Goal: Transaction & Acquisition: Download file/media

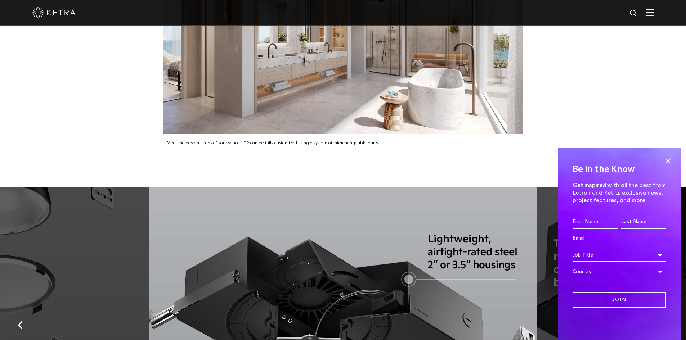
scroll to position [1181, 0]
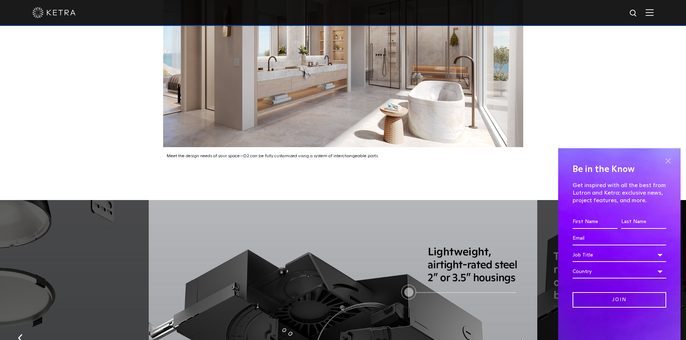
click at [670, 158] on span at bounding box center [668, 161] width 11 height 11
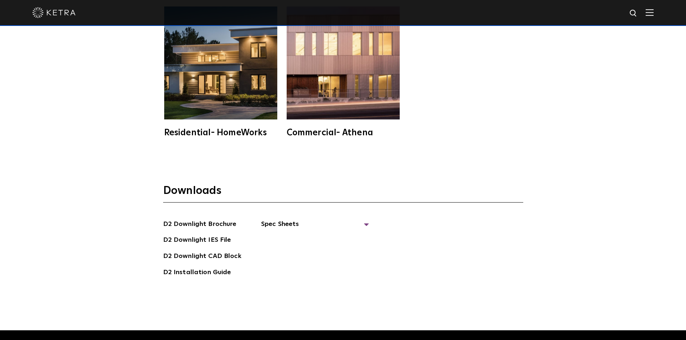
scroll to position [2017, 0]
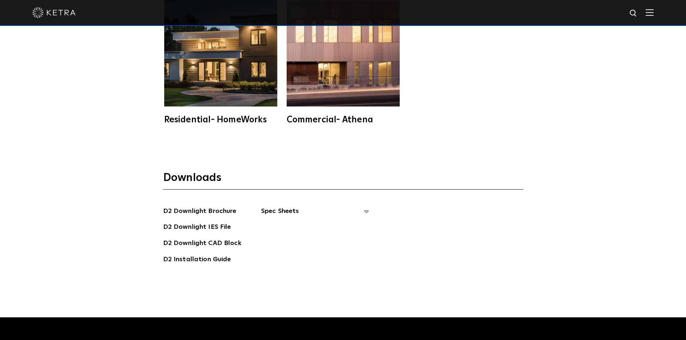
click at [281, 207] on span "Spec Sheets" at bounding box center [315, 214] width 108 height 16
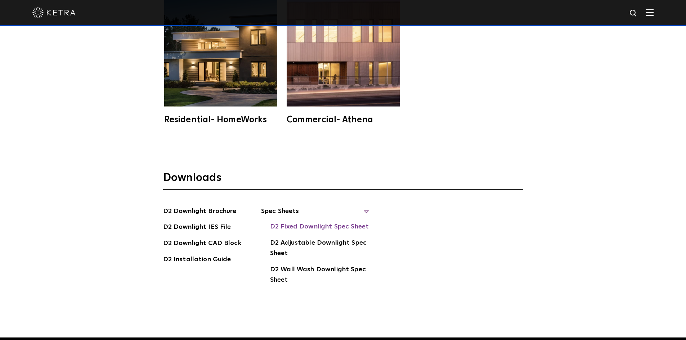
click at [309, 226] on link "D2 Fixed Downlight Spec Sheet" at bounding box center [319, 228] width 99 height 12
click at [305, 245] on link "D2 Adjustable Downlight Spec Sheet" at bounding box center [319, 249] width 99 height 22
click at [326, 267] on link "D2 Wall Wash Downlight Spec Sheet" at bounding box center [319, 276] width 99 height 22
click at [216, 209] on link "D2 Downlight Brochure" at bounding box center [199, 212] width 73 height 12
click at [323, 225] on link "D2 Fixed Downlight Spec Sheet" at bounding box center [319, 228] width 99 height 12
